Goal: Information Seeking & Learning: Learn about a topic

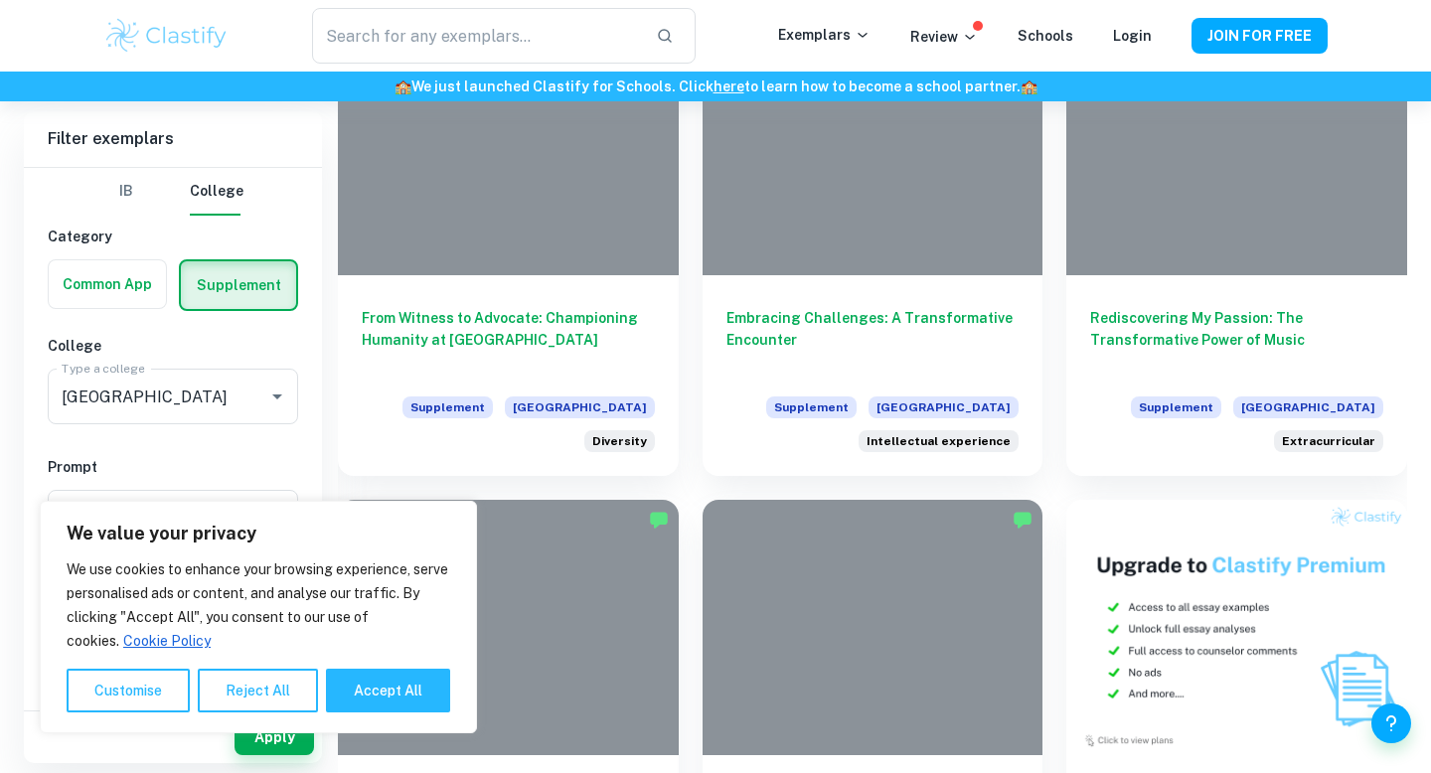
scroll to position [548, 0]
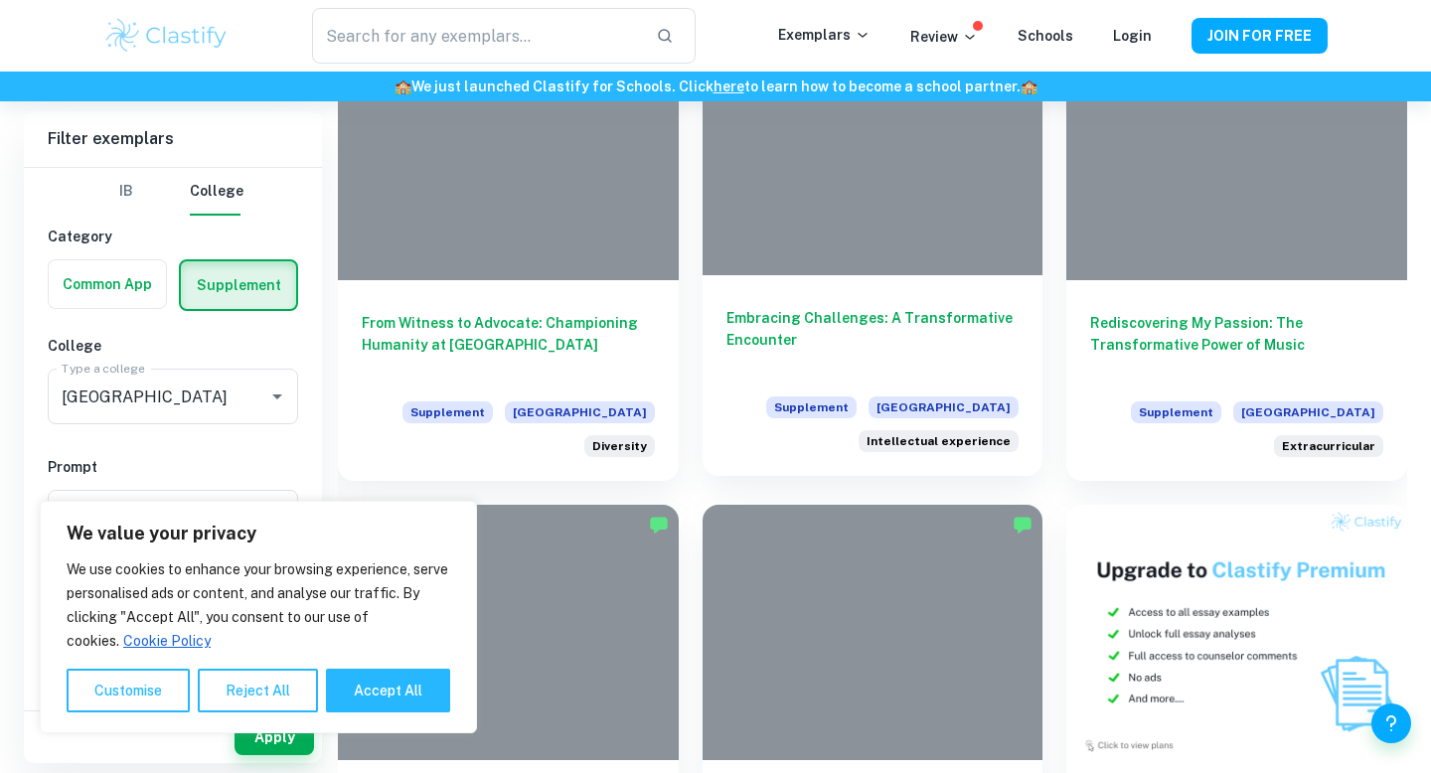
click at [849, 299] on div "Embracing Challenges: A Transformative Encounter Supplement Harvard University …" at bounding box center [873, 375] width 341 height 201
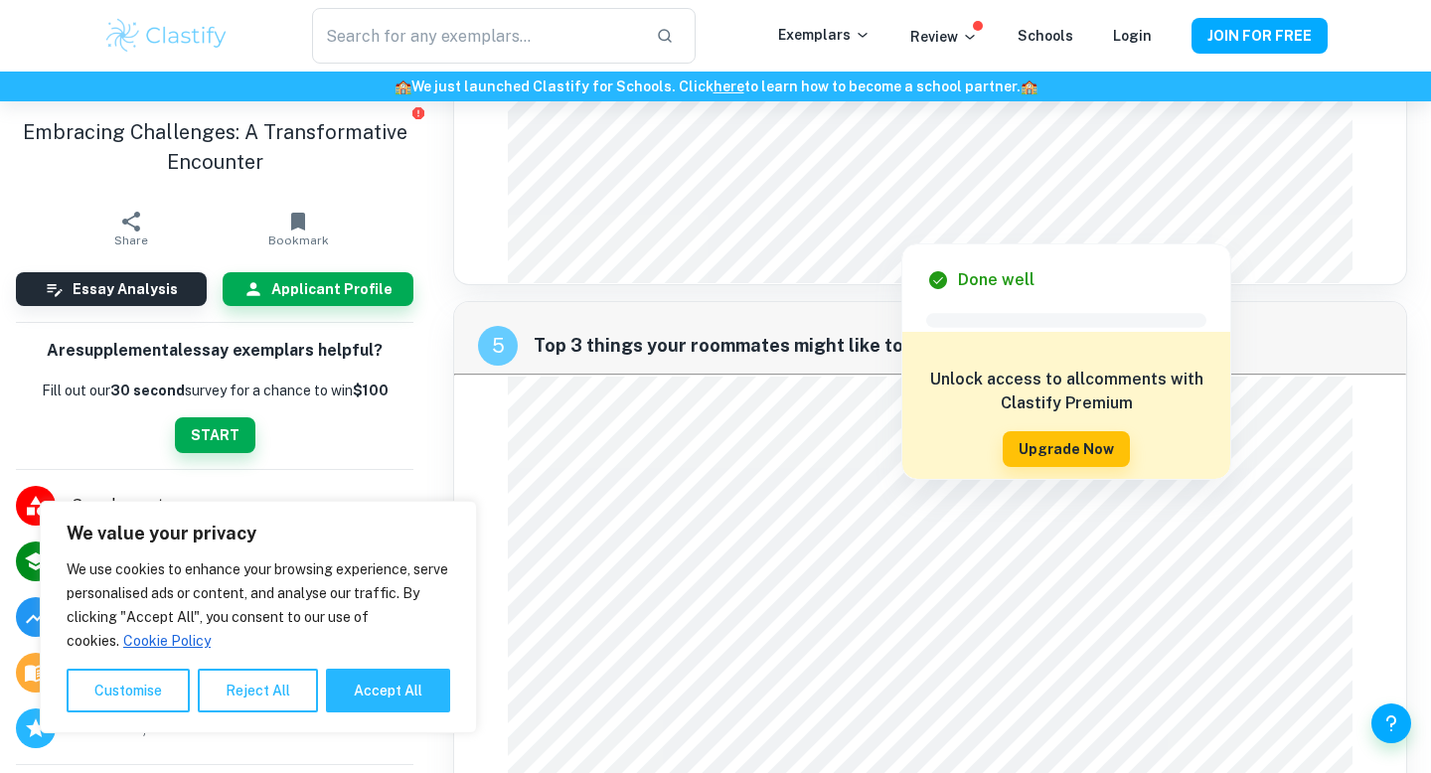
scroll to position [2487, 0]
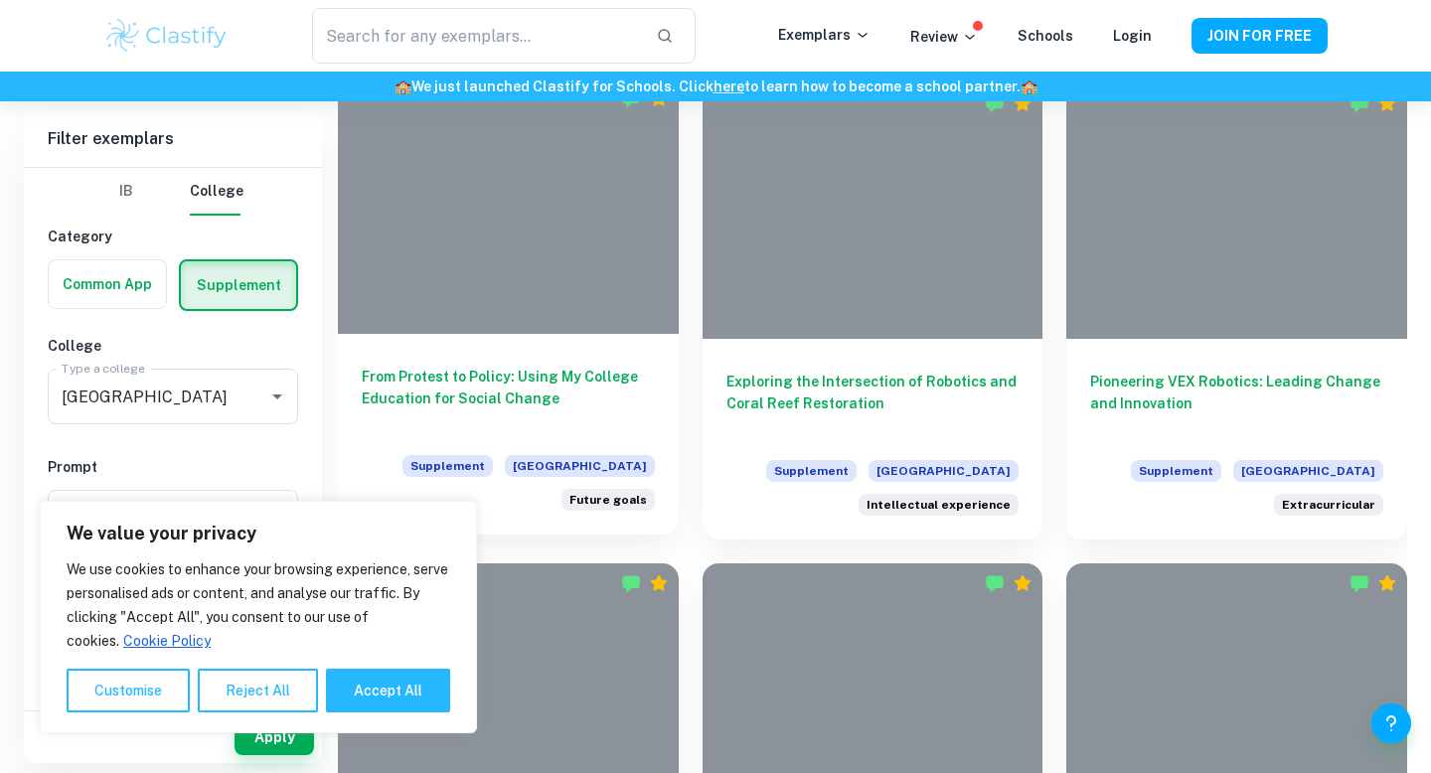
scroll to position [2414, 0]
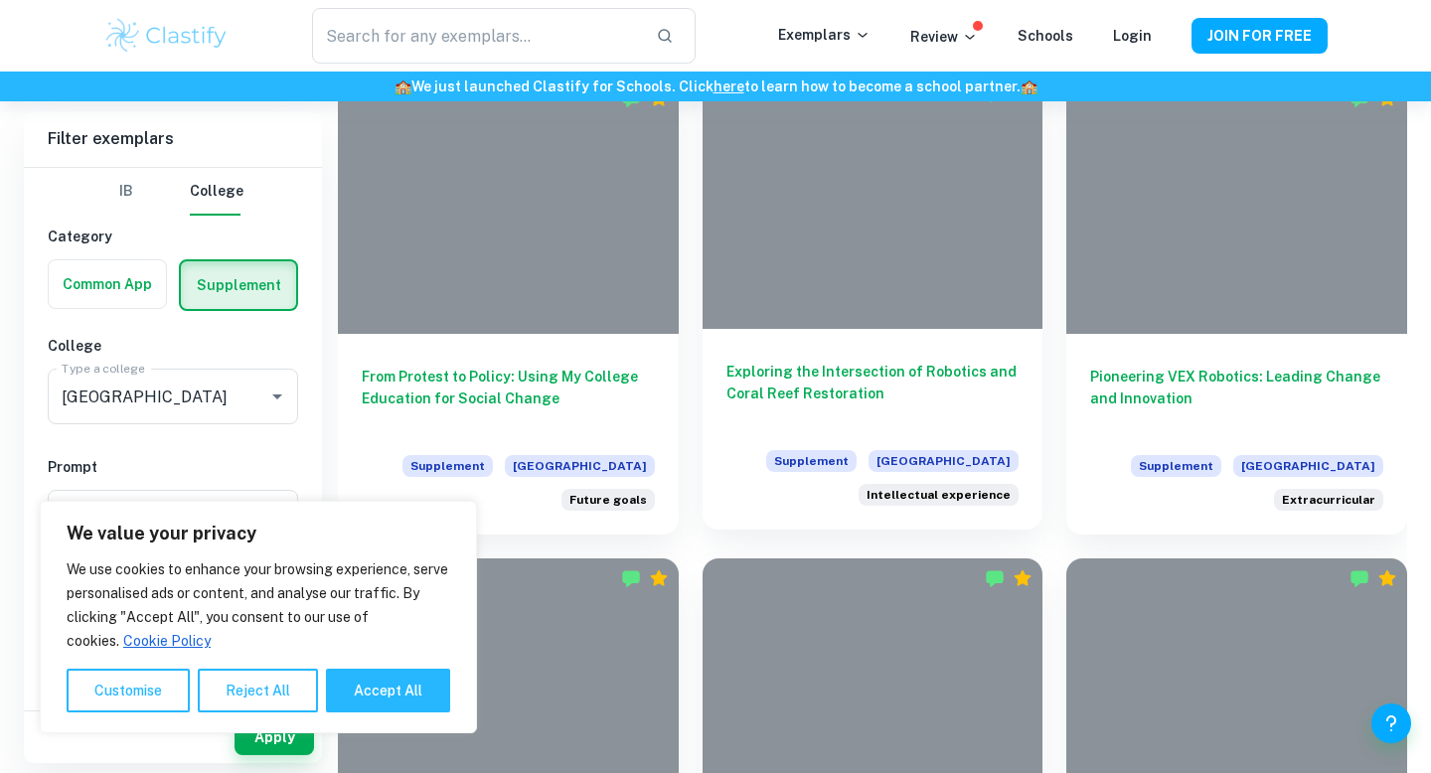
click at [800, 244] on div at bounding box center [873, 201] width 341 height 255
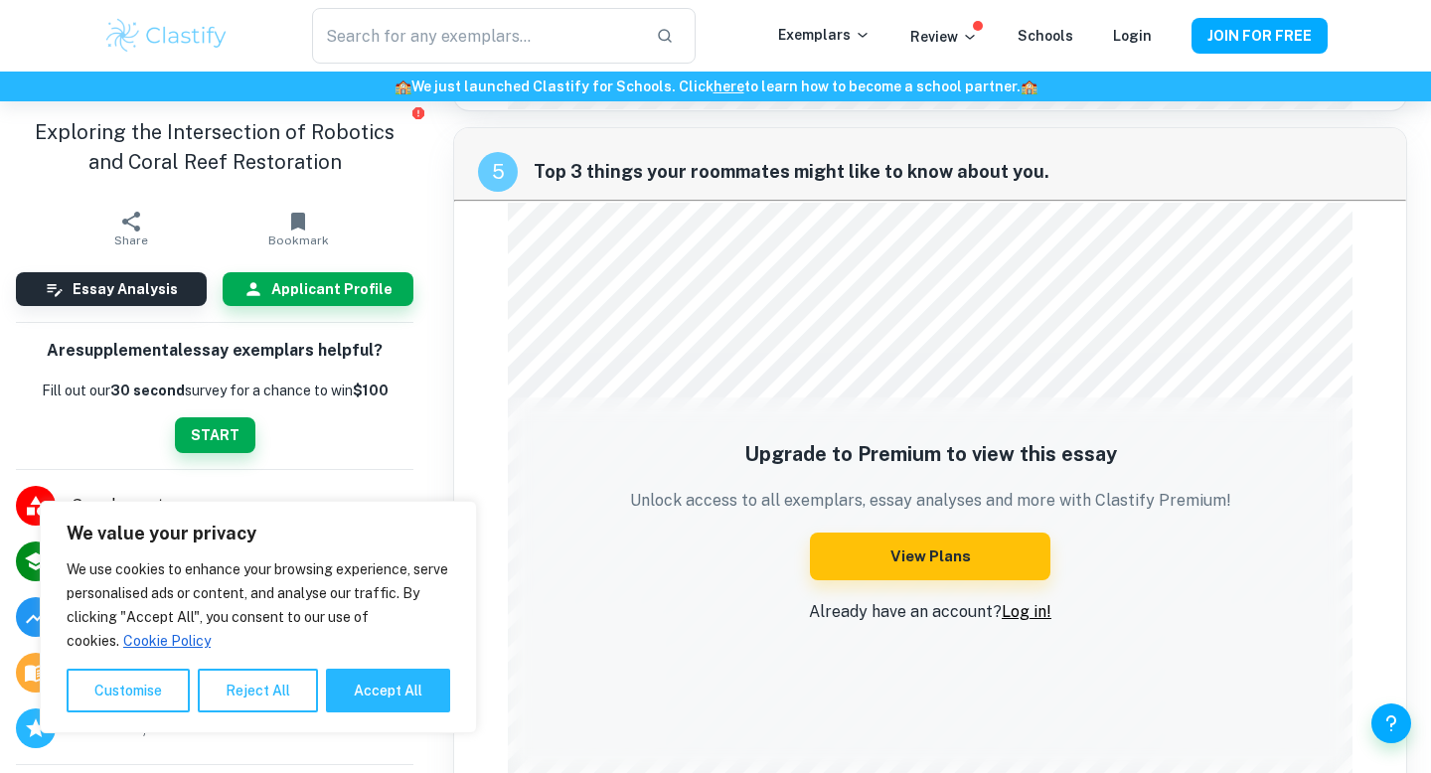
scroll to position [2767, 0]
